Goal: Find specific page/section: Find specific page/section

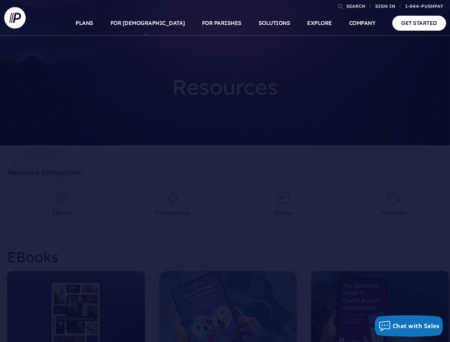
click at [225, 171] on section at bounding box center [225, 171] width 450 height 342
click at [355, 6] on link "SEARCH" at bounding box center [355, 6] width 25 height 12
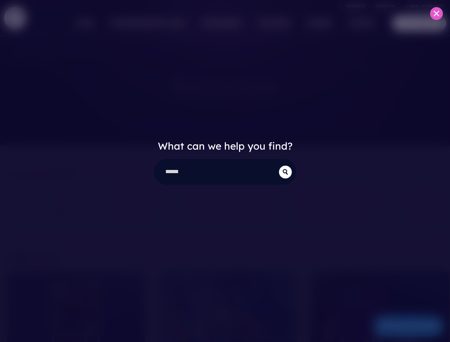
click at [385, 6] on div "What can we help you find?" at bounding box center [225, 171] width 450 height 342
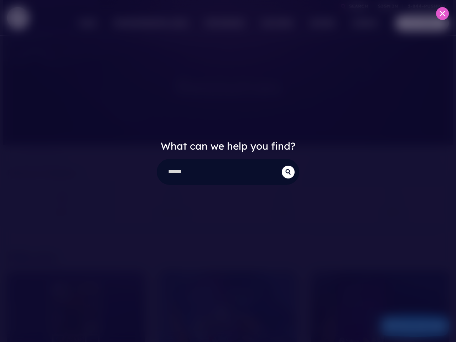
click at [165, 23] on div "What can we help you find?" at bounding box center [228, 171] width 456 height 342
click at [222, 23] on div "What can we help you find?" at bounding box center [228, 171] width 456 height 342
click at [319, 23] on div "What can we help you find?" at bounding box center [228, 171] width 456 height 342
click at [362, 23] on div "What can we help you find?" at bounding box center [228, 171] width 456 height 342
click at [409, 326] on div "What can we help you find?" at bounding box center [228, 171] width 456 height 342
